Goal: Check status: Check status

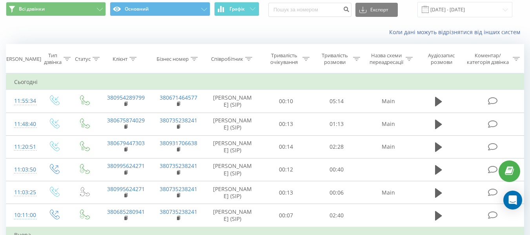
scroll to position [39, 0]
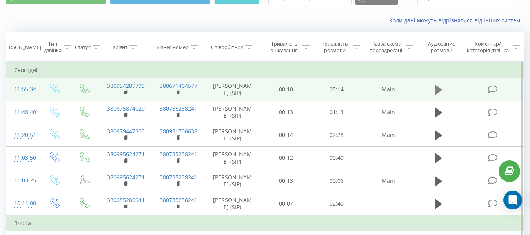
click at [435, 91] on icon at bounding box center [438, 89] width 7 height 9
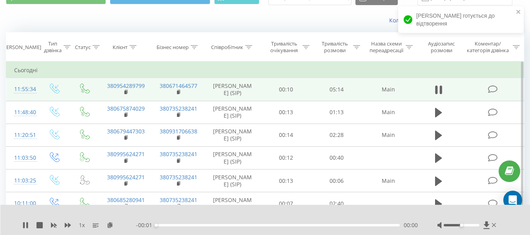
click at [161, 226] on div "- 00:01 00:00 00:00" at bounding box center [276, 225] width 281 height 8
click at [160, 225] on div "00:04" at bounding box center [277, 225] width 243 height 2
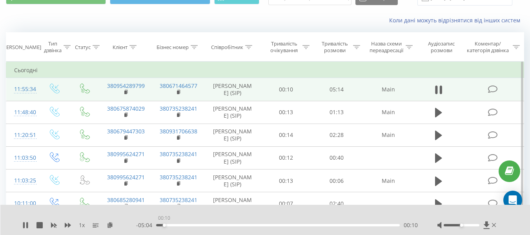
click at [164, 225] on div "00:10" at bounding box center [164, 224] width 3 height 3
click at [24, 225] on icon at bounding box center [24, 225] width 2 height 6
click at [126, 93] on icon at bounding box center [126, 91] width 4 height 5
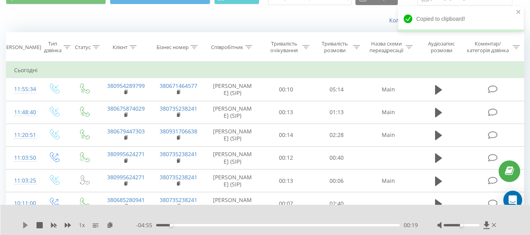
click at [24, 222] on icon at bounding box center [25, 225] width 6 height 6
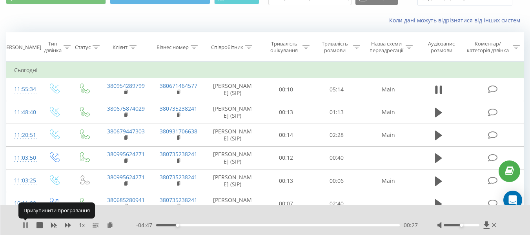
click at [25, 223] on icon at bounding box center [25, 225] width 6 height 6
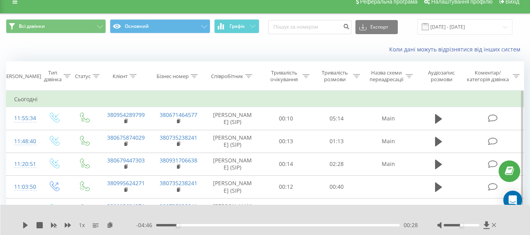
scroll to position [0, 0]
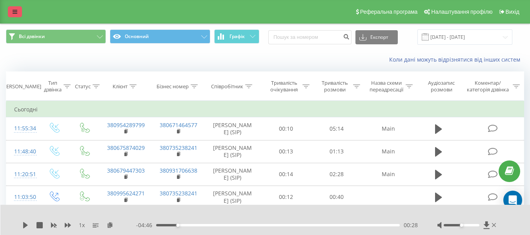
click at [17, 9] on link at bounding box center [15, 11] width 14 height 11
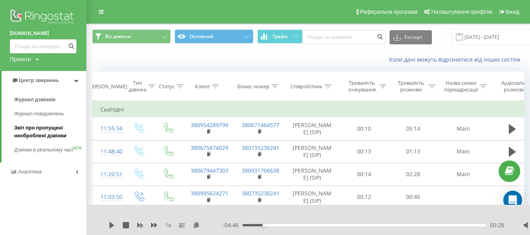
click at [50, 132] on span "Звіт про пропущені необроблені дзвінки" at bounding box center [48, 132] width 68 height 16
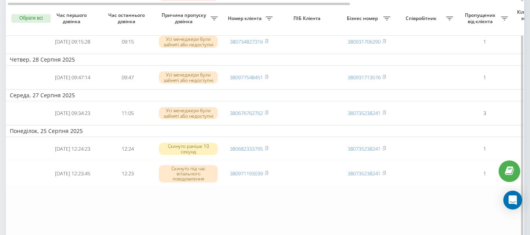
scroll to position [314, 0]
